Goal: Task Accomplishment & Management: Use online tool/utility

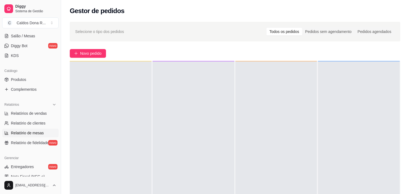
scroll to position [99, 0]
click at [58, 85] on div "Diggy Sistema de Gestão C Caldos Dona R ... Loja aberta Plano Customizado até 2…" at bounding box center [30, 97] width 61 height 194
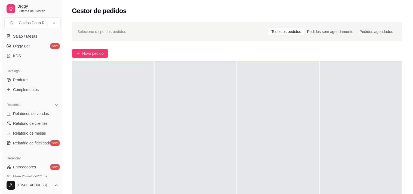
scroll to position [0, 0]
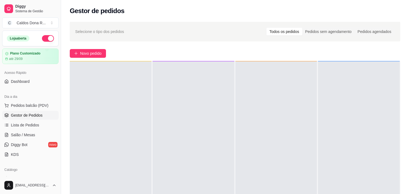
click at [29, 114] on span "Gestor de Pedidos" at bounding box center [27, 114] width 32 height 5
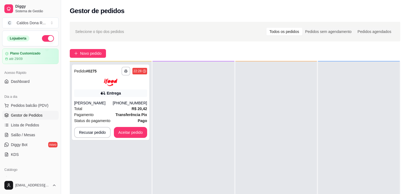
click at [125, 95] on div "Entrega" at bounding box center [110, 93] width 73 height 8
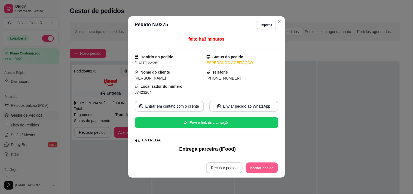
click at [257, 167] on button "Aceitar pedido" at bounding box center [262, 168] width 32 height 11
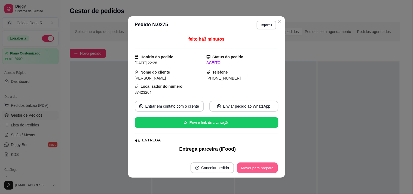
click at [257, 167] on button "Mover para preparo" at bounding box center [257, 168] width 41 height 11
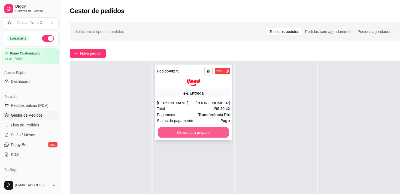
click at [177, 132] on button "Mover para preparo" at bounding box center [193, 132] width 71 height 11
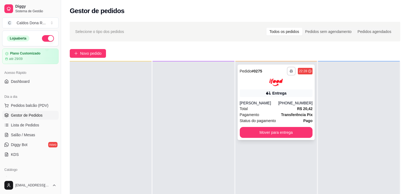
click at [289, 73] on button "button" at bounding box center [291, 71] width 9 height 9
click at [289, 73] on button "button" at bounding box center [291, 71] width 8 height 8
click at [277, 93] on button "Impressora" at bounding box center [274, 90] width 38 height 8
click at [287, 74] on button "button" at bounding box center [291, 71] width 8 height 8
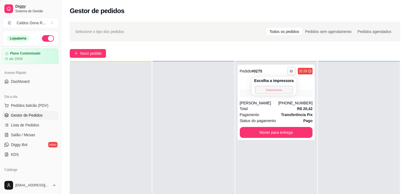
click at [274, 91] on button "Impressora" at bounding box center [274, 90] width 38 height 8
click at [97, 50] on button "Novo pedido" at bounding box center [88, 53] width 36 height 9
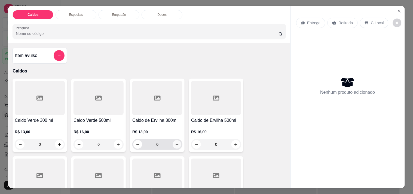
click at [176, 140] on button "increase-product-quantity" at bounding box center [177, 144] width 8 height 8
type input "1"
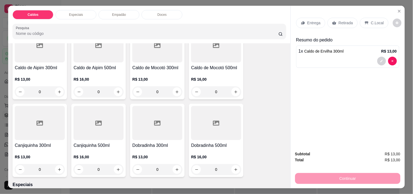
scroll to position [148, 0]
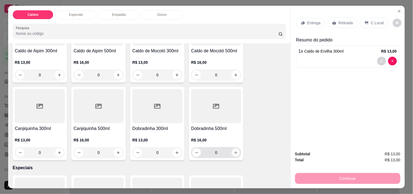
click at [235, 153] on button "increase-product-quantity" at bounding box center [236, 152] width 8 height 8
type input "1"
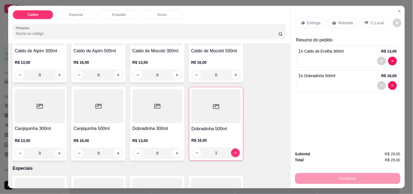
drag, startPoint x: 246, startPoint y: 153, endPoint x: 291, endPoint y: 135, distance: 48.4
click at [291, 135] on div "Caldos Especiais Empadão Doces Pesquisa Item avulso Caldos Caldo Verde 300 ml R…" at bounding box center [206, 97] width 397 height 182
drag, startPoint x: 325, startPoint y: 171, endPoint x: 333, endPoint y: 169, distance: 8.3
click at [333, 172] on div "Continuar" at bounding box center [347, 178] width 105 height 12
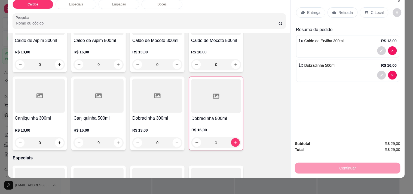
scroll to position [12, 0]
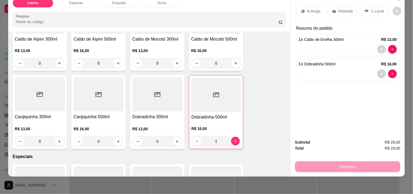
click at [324, 165] on div "Continuar" at bounding box center [347, 166] width 105 height 12
click at [335, 61] on div "1 x Dobradinha 500ml R$ 16,00" at bounding box center [348, 64] width 98 height 7
click at [313, 166] on div "Continuar" at bounding box center [347, 166] width 105 height 12
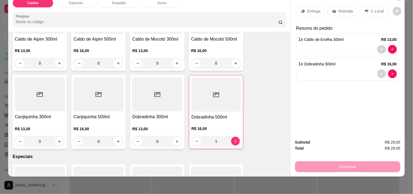
click at [313, 167] on div "Continuar" at bounding box center [347, 166] width 105 height 12
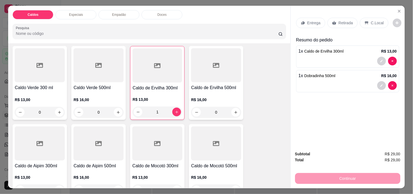
scroll to position [0, 0]
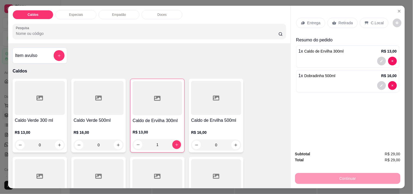
click at [352, 159] on div "Total R$ 29,00" at bounding box center [347, 160] width 105 height 6
click at [350, 172] on div "Continuar" at bounding box center [347, 178] width 105 height 12
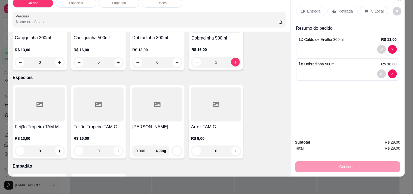
scroll to position [242, 0]
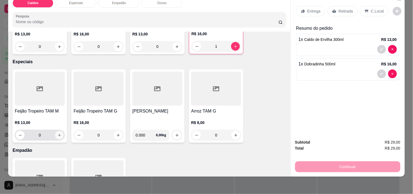
click at [57, 133] on icon "increase-product-quantity" at bounding box center [59, 135] width 4 height 4
type input "1"
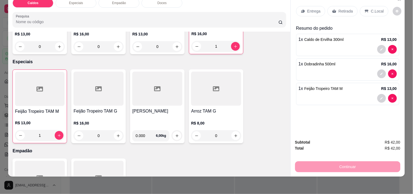
click at [315, 160] on div "Continuar" at bounding box center [347, 166] width 105 height 12
click at [332, 9] on icon at bounding box center [334, 11] width 4 height 4
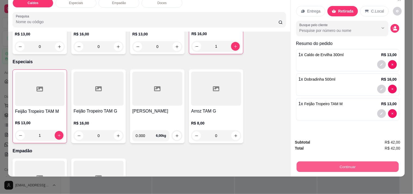
click at [319, 161] on button "Continuar" at bounding box center [348, 166] width 102 height 11
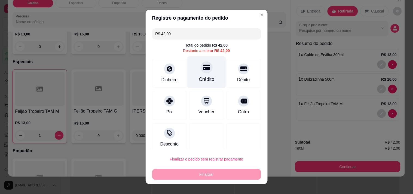
click at [203, 70] on icon at bounding box center [206, 67] width 7 height 5
type input "R$ 0,00"
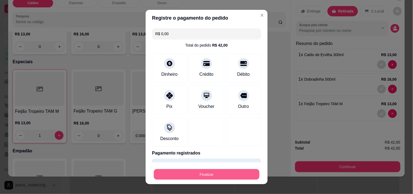
click at [195, 172] on button "Finalizar" at bounding box center [207, 174] width 106 height 11
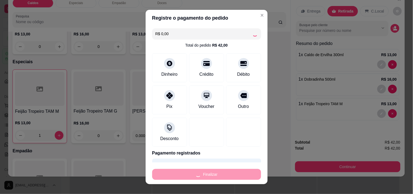
type input "0"
type input "-R$ 42,00"
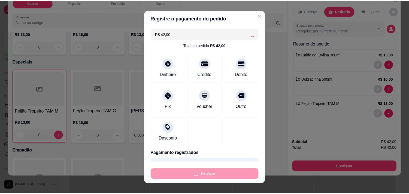
scroll to position [241, 0]
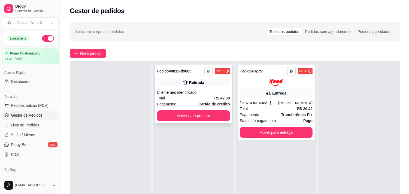
click at [205, 69] on button "button" at bounding box center [208, 71] width 8 height 8
click at [194, 88] on button "Impressora" at bounding box center [192, 90] width 38 height 8
drag, startPoint x: 282, startPoint y: 111, endPoint x: 285, endPoint y: 109, distance: 3.7
click at [285, 109] on div "Total R$ 20,42" at bounding box center [276, 109] width 73 height 6
click at [202, 114] on button "Mover para preparo" at bounding box center [193, 115] width 73 height 11
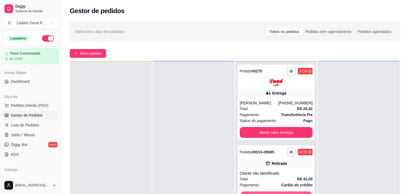
click at [299, 194] on button "Mover para retirada disponível" at bounding box center [276, 196] width 71 height 11
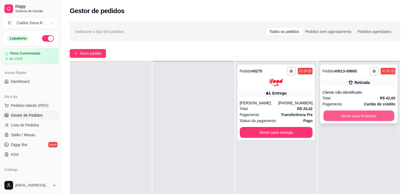
click at [371, 121] on button "Mover para finalizado" at bounding box center [358, 116] width 71 height 11
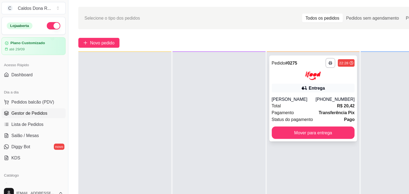
click at [268, 99] on div "**********" at bounding box center [276, 102] width 77 height 75
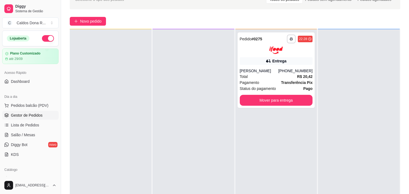
scroll to position [23, 0]
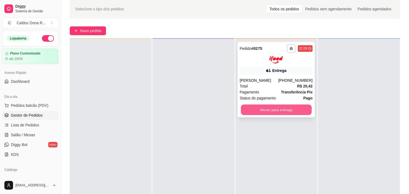
click at [252, 112] on button "Mover para entrega" at bounding box center [276, 109] width 71 height 11
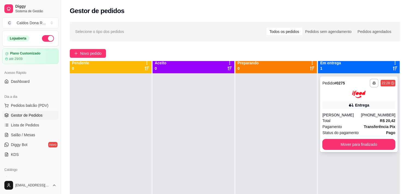
scroll to position [0, 0]
